Goal: Task Accomplishment & Management: Manage account settings

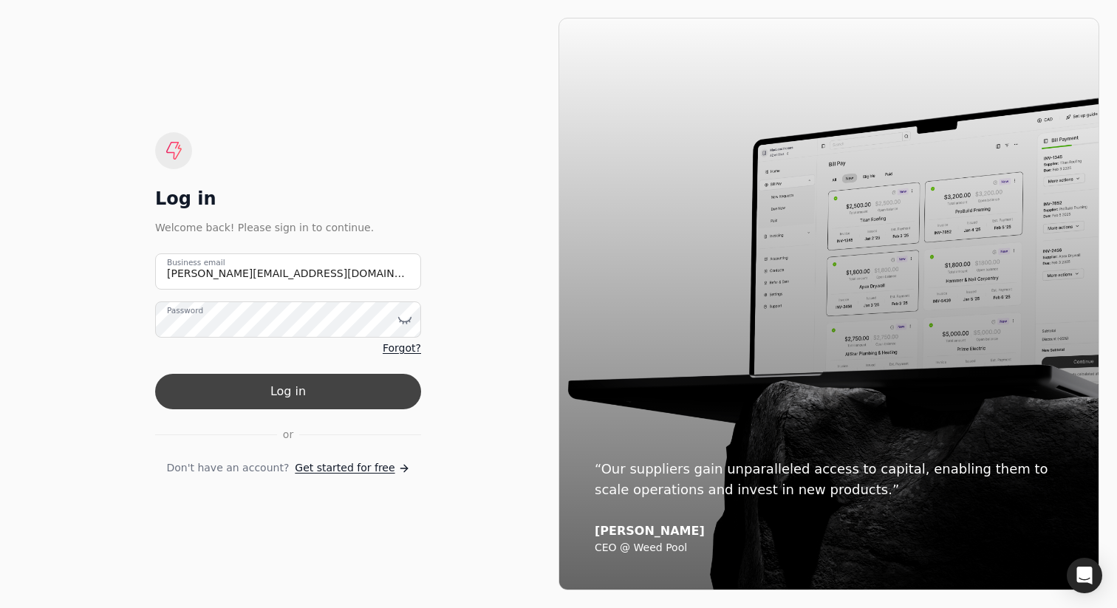
click at [287, 392] on button "Log in" at bounding box center [288, 391] width 266 height 35
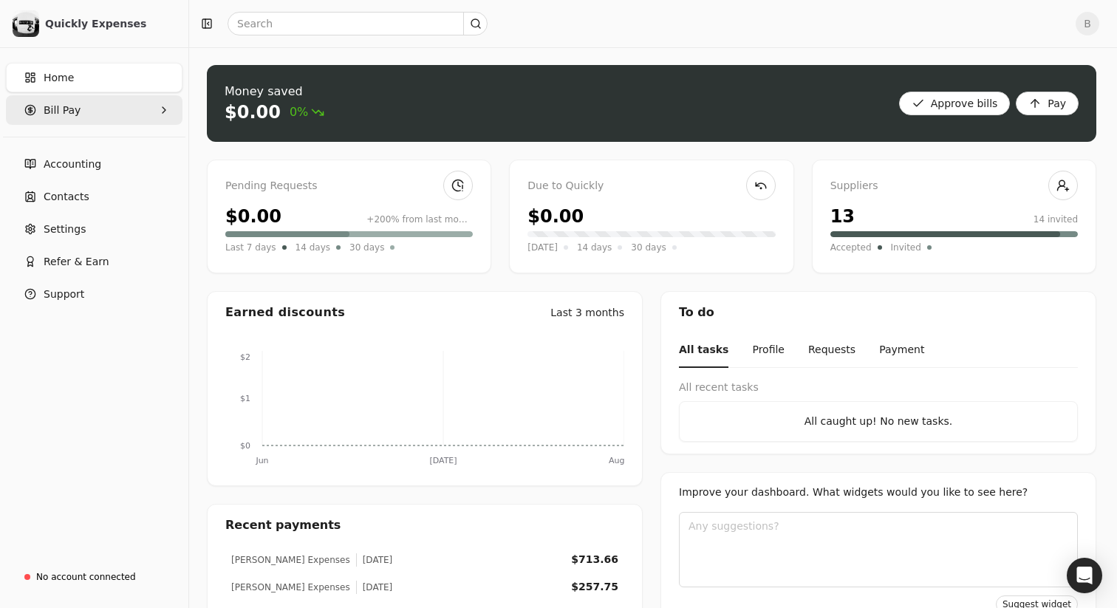
click at [67, 105] on span "Bill Pay" at bounding box center [62, 111] width 37 height 16
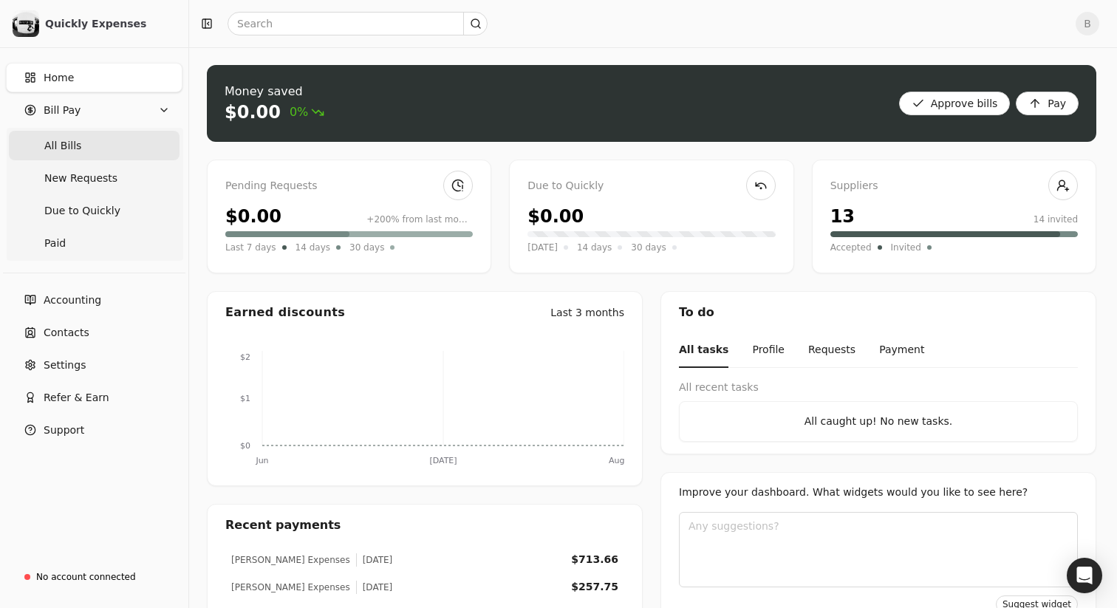
click at [78, 154] on Bills "All Bills" at bounding box center [94, 146] width 171 height 30
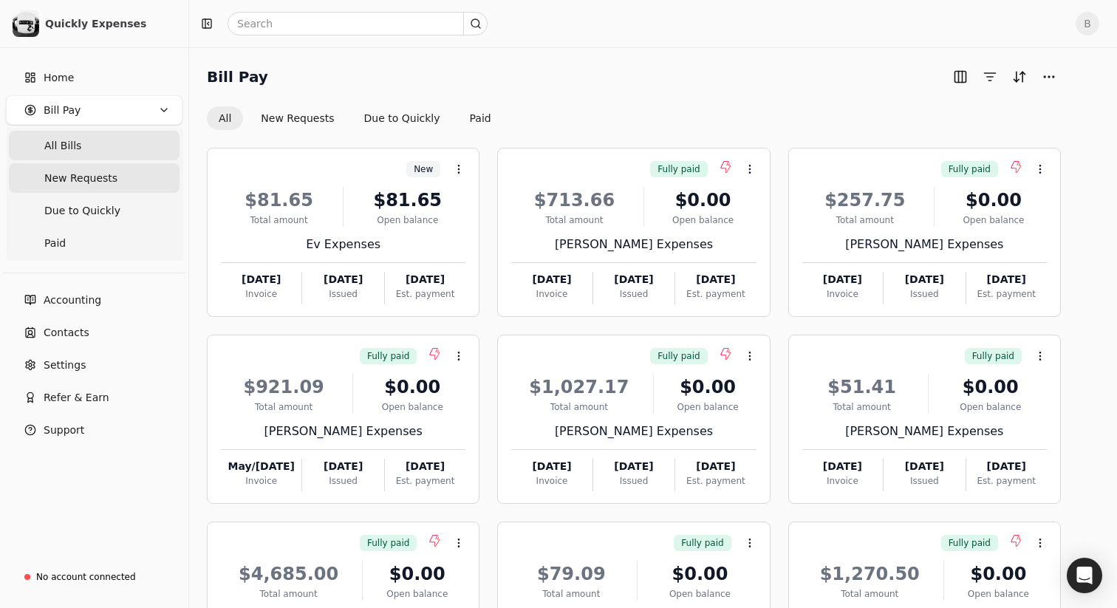
click at [75, 180] on span "New Requests" at bounding box center [80, 179] width 73 height 16
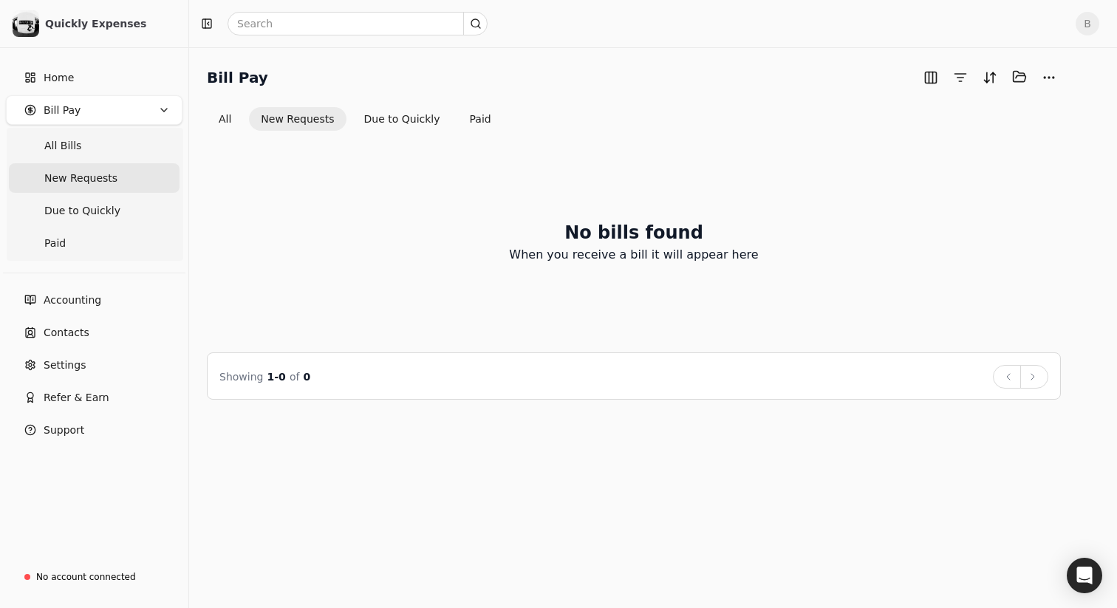
click at [1093, 23] on span "B" at bounding box center [1088, 24] width 24 height 24
click at [1006, 109] on link "Sign Out" at bounding box center [1017, 111] width 160 height 24
